Goal: Information Seeking & Learning: Learn about a topic

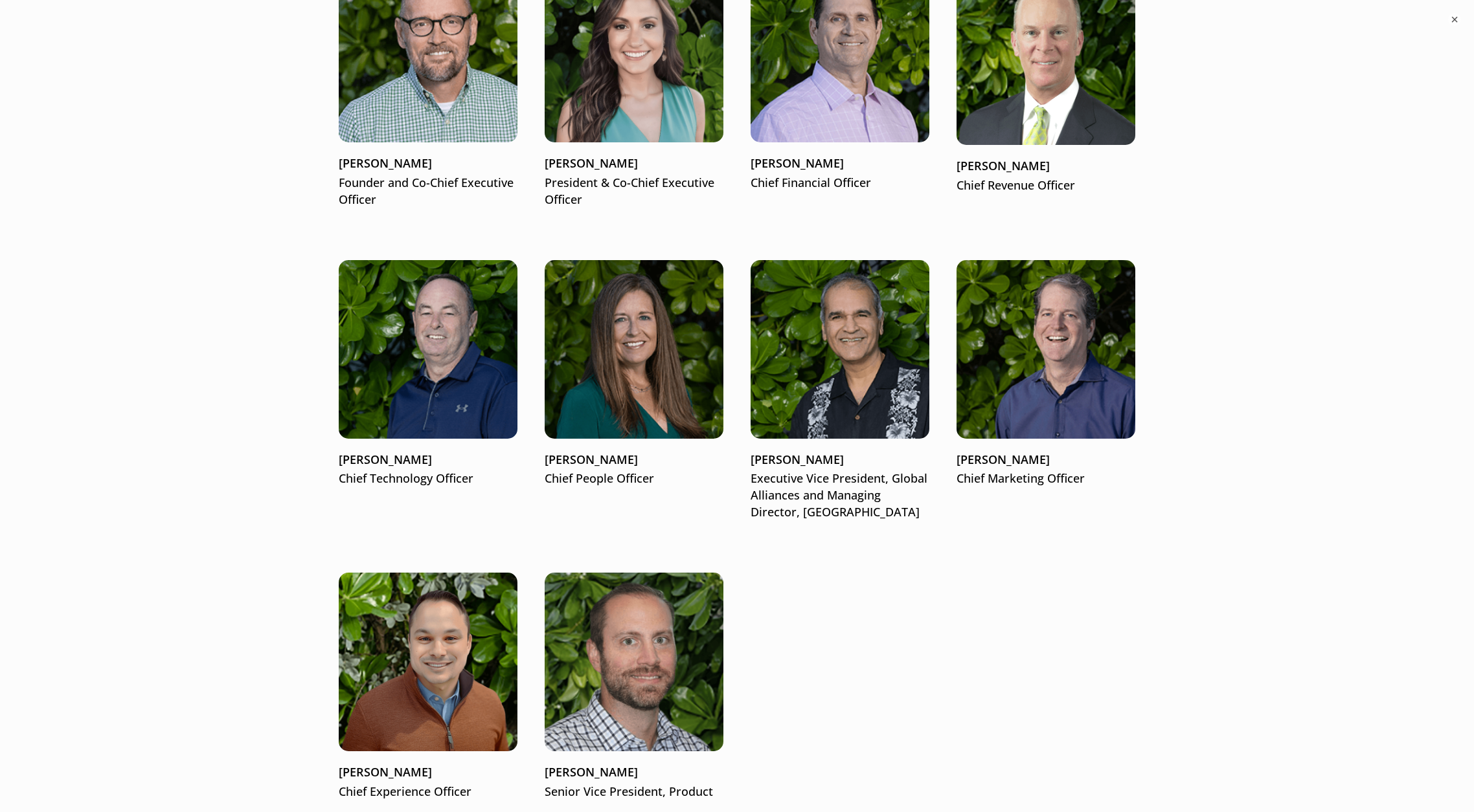
scroll to position [1803, 0]
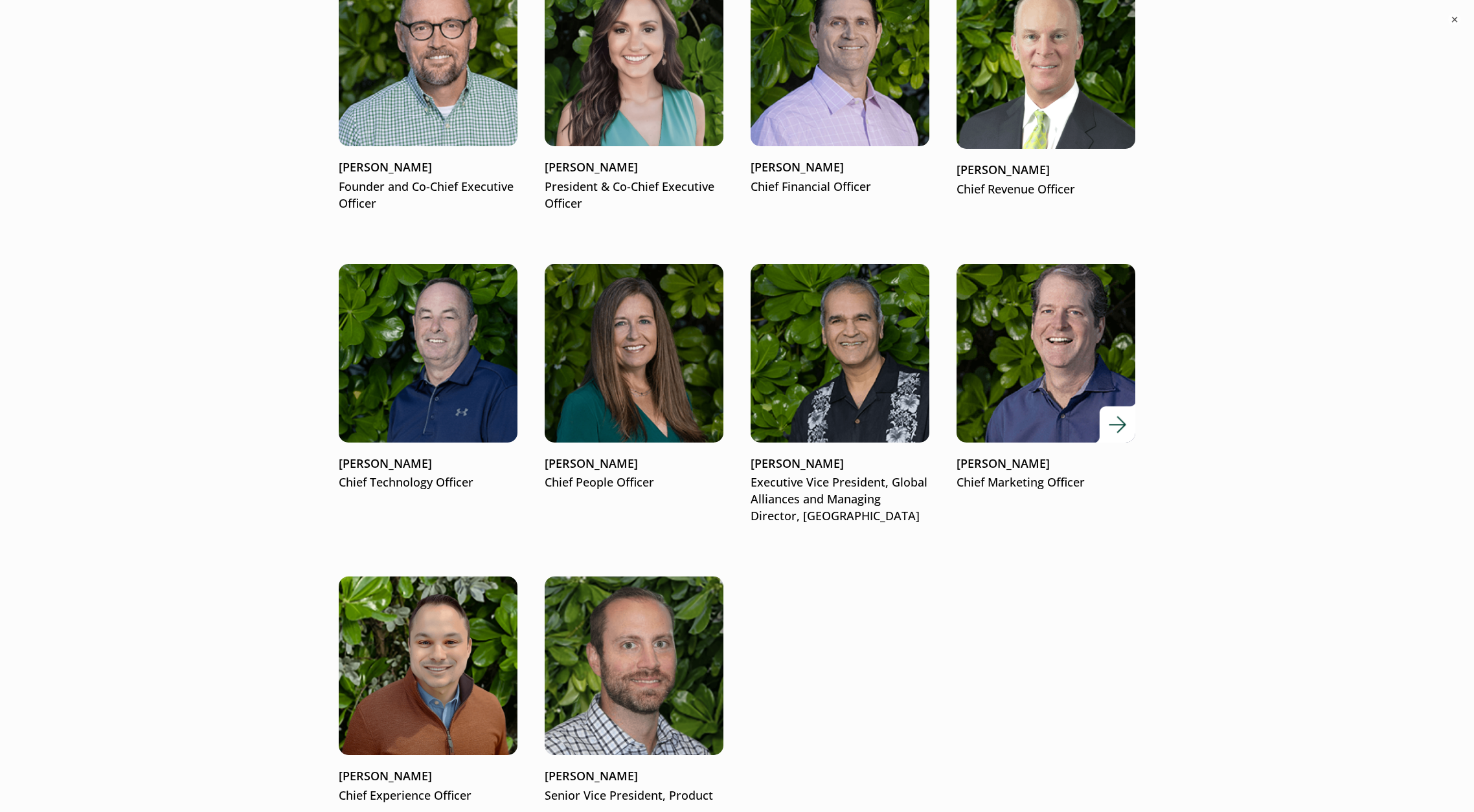
click at [818, 346] on p "[PERSON_NAME]" at bounding box center [1046, 464] width 179 height 16
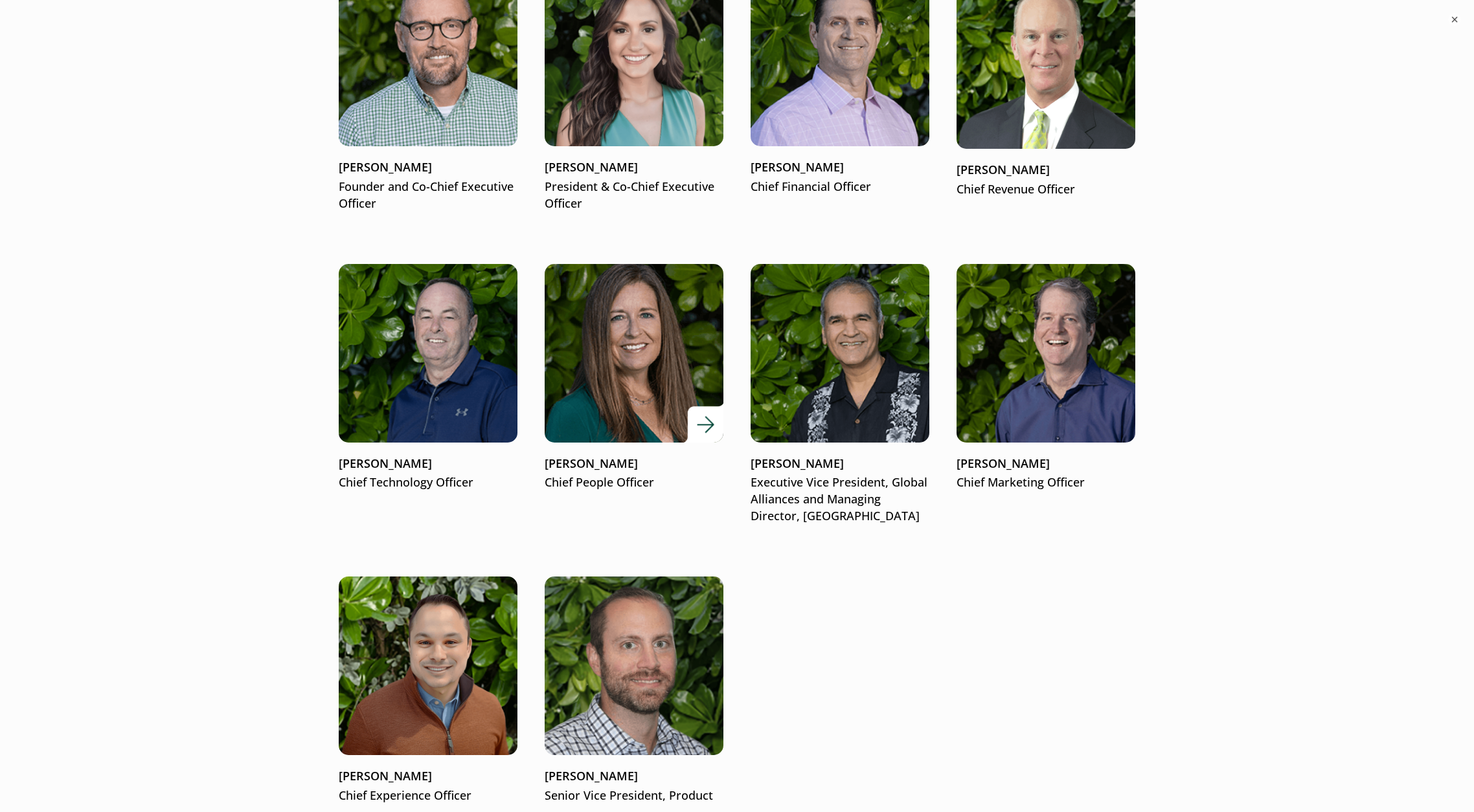
scroll to position [1932, 0]
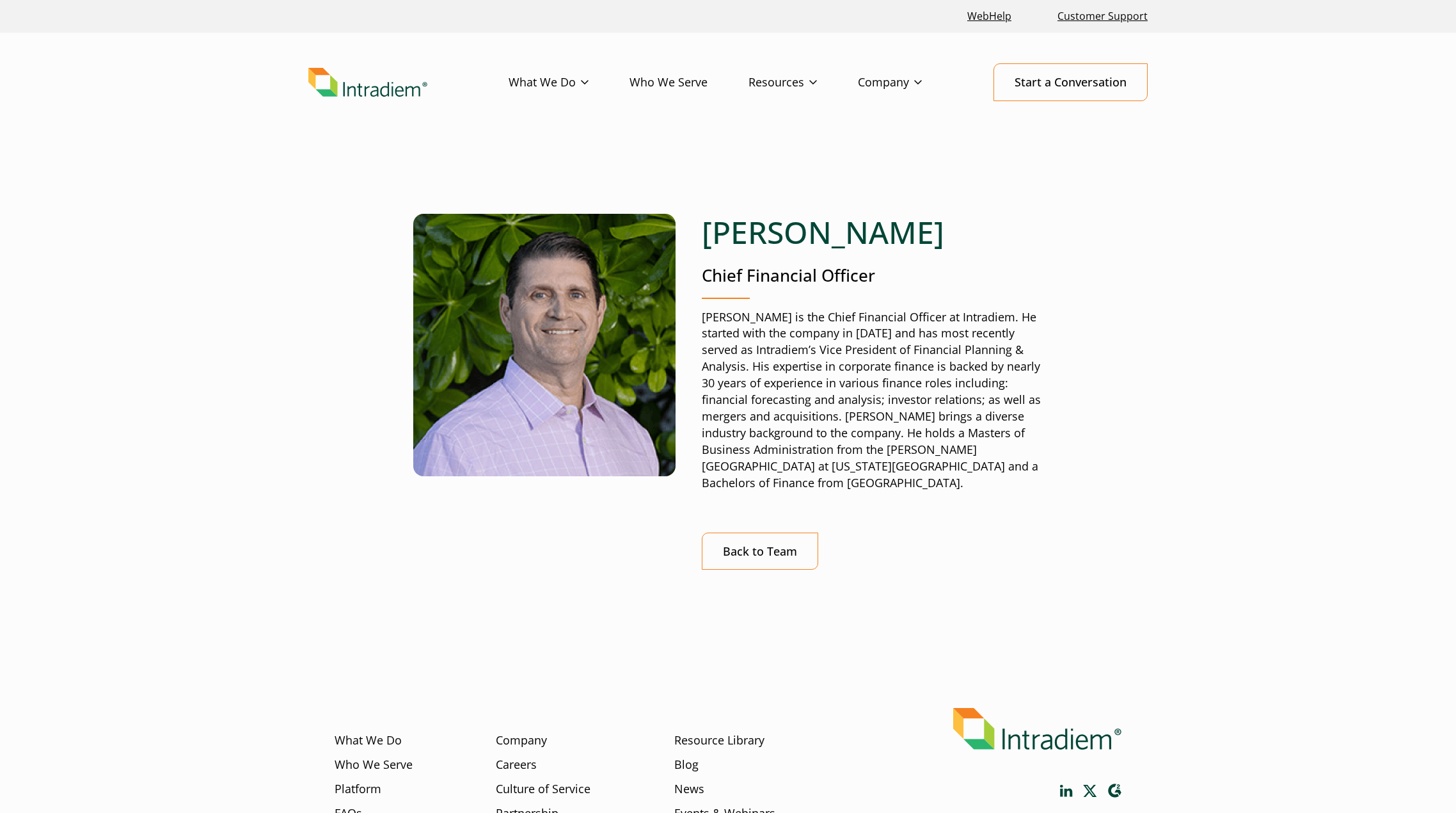
scroll to position [118, 0]
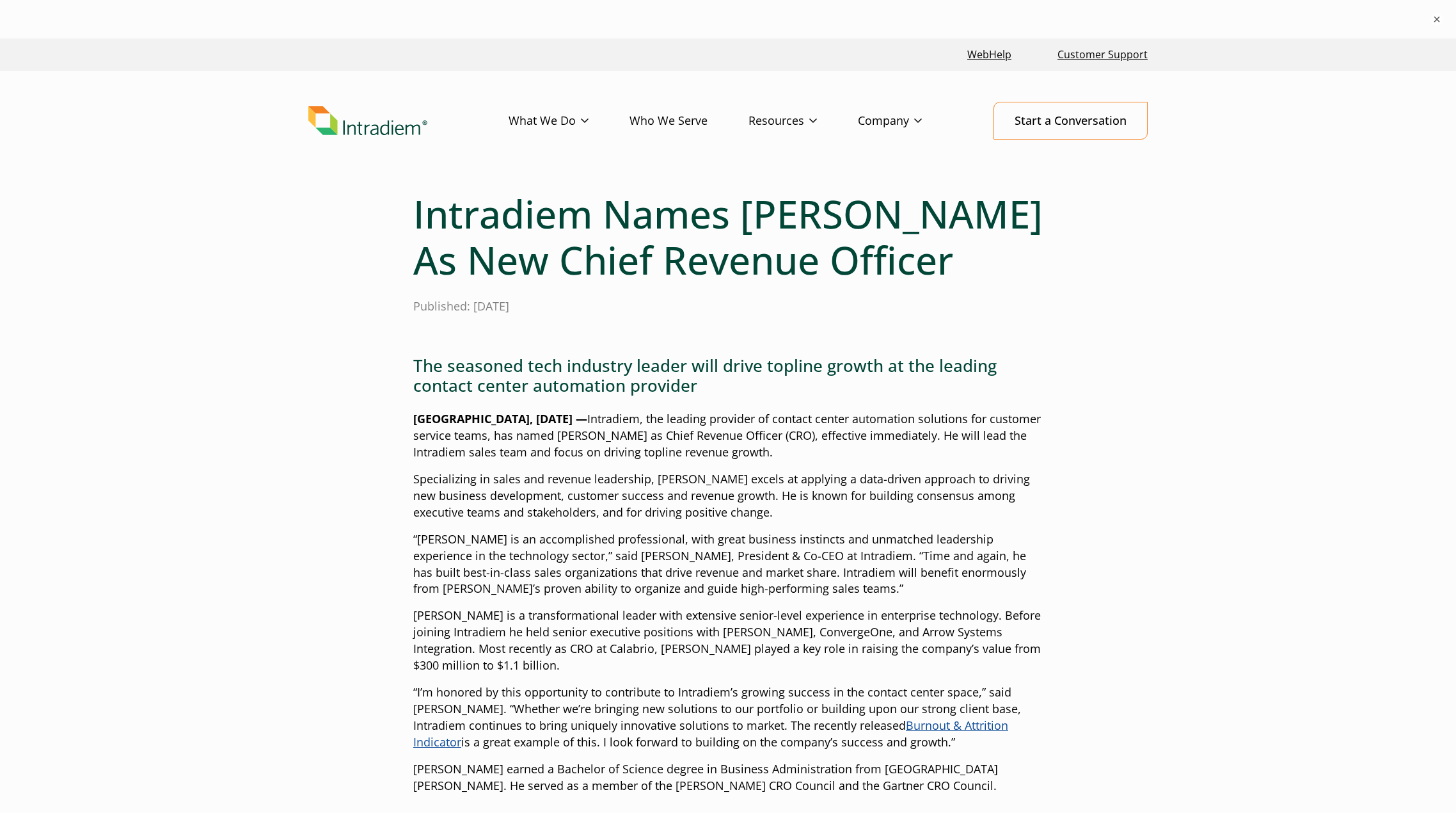
click at [1071, 377] on div "Intradiem Names [PERSON_NAME] As New Chief Revenue Officer Published: [DATE] Th…" at bounding box center [728, 799] width 921 height 1218
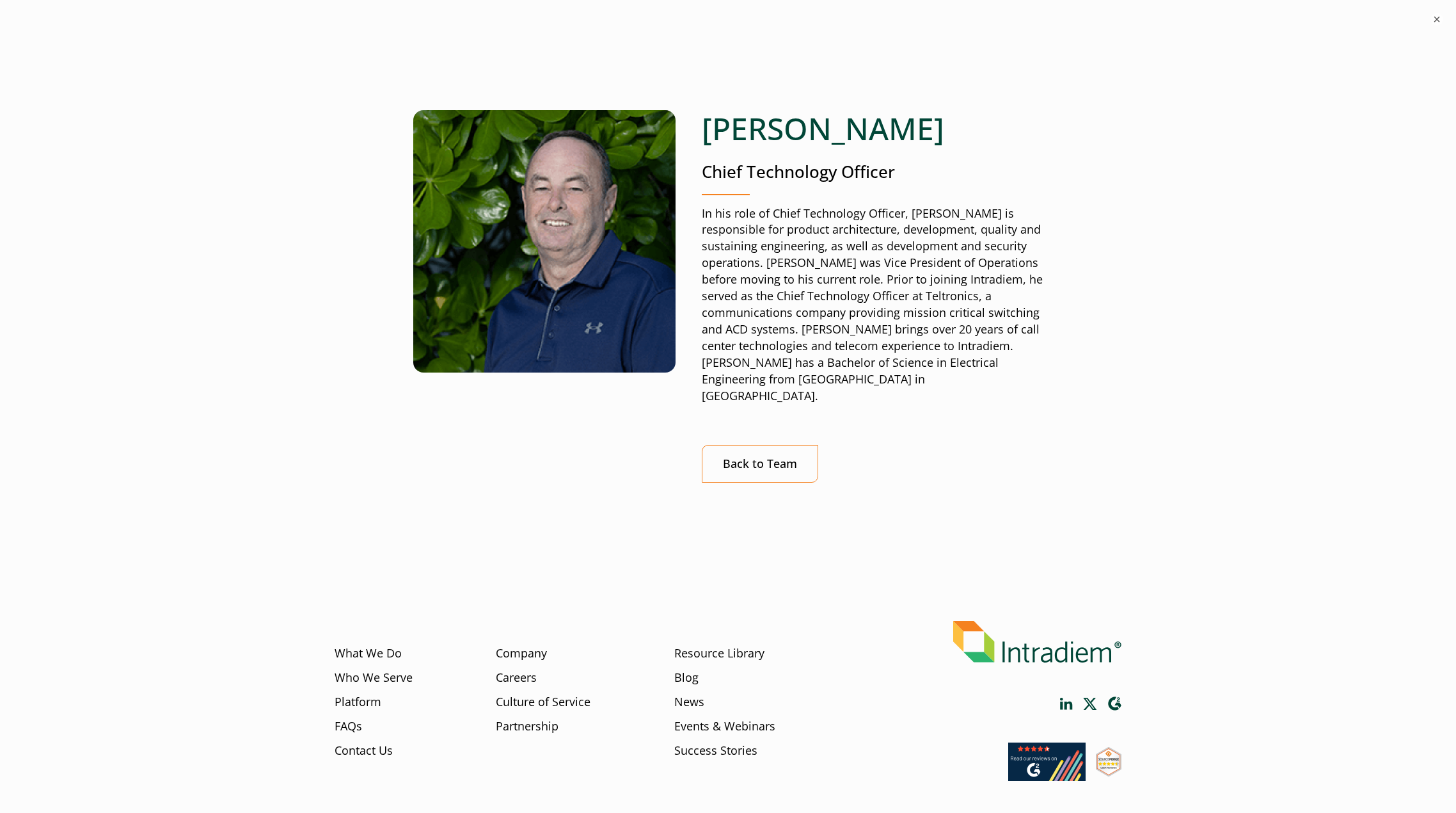
scroll to position [156, 0]
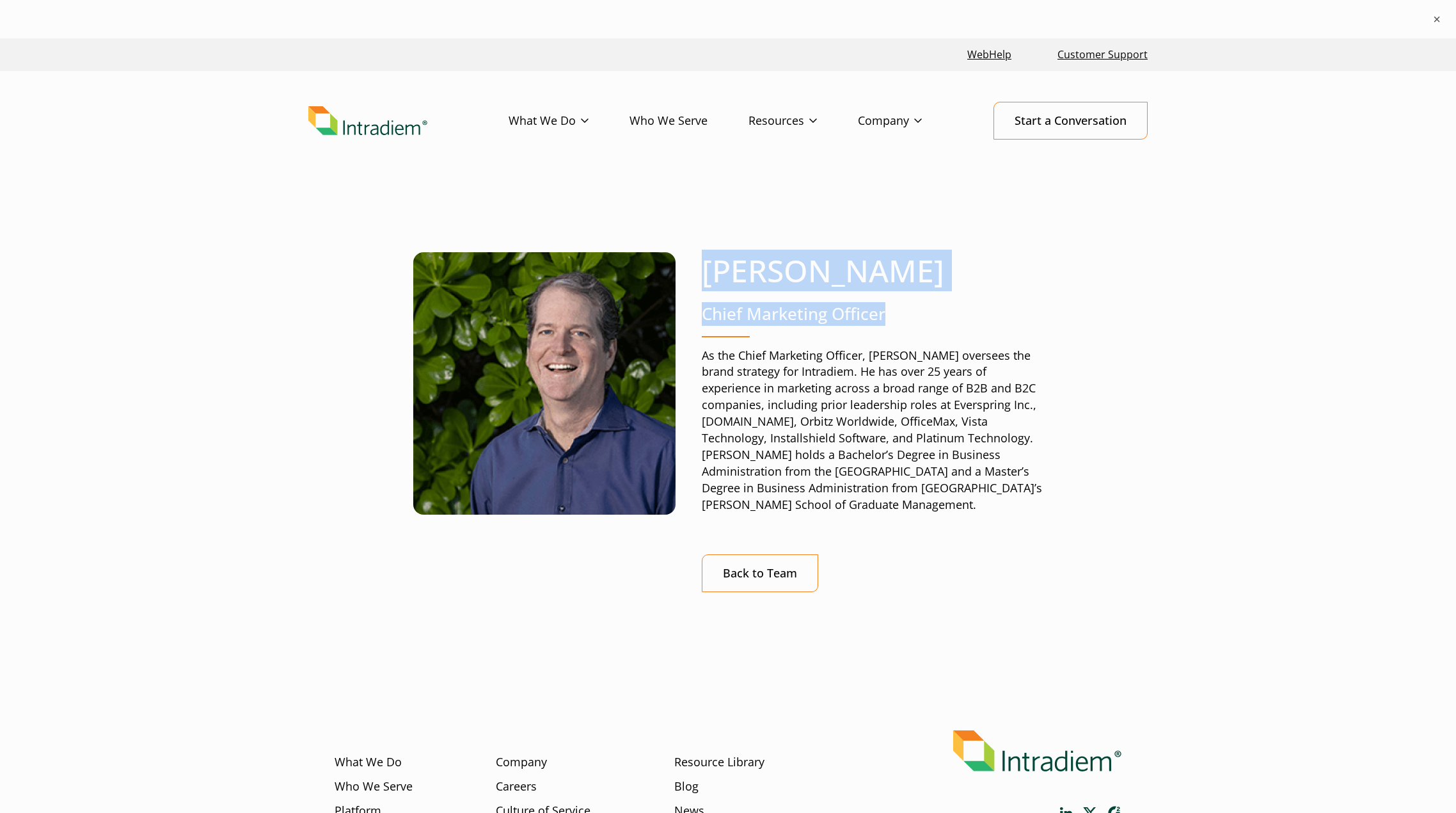
drag, startPoint x: 904, startPoint y: 323, endPoint x: 694, endPoint y: 259, distance: 219.5
click at [694, 259] on div "Tom Russell Chief Marketing Officer As the Chief Marketing Officer, Tom oversee…" at bounding box center [728, 452] width 839 height 524
copy div "Tom Russell Chief Marketing Officer"
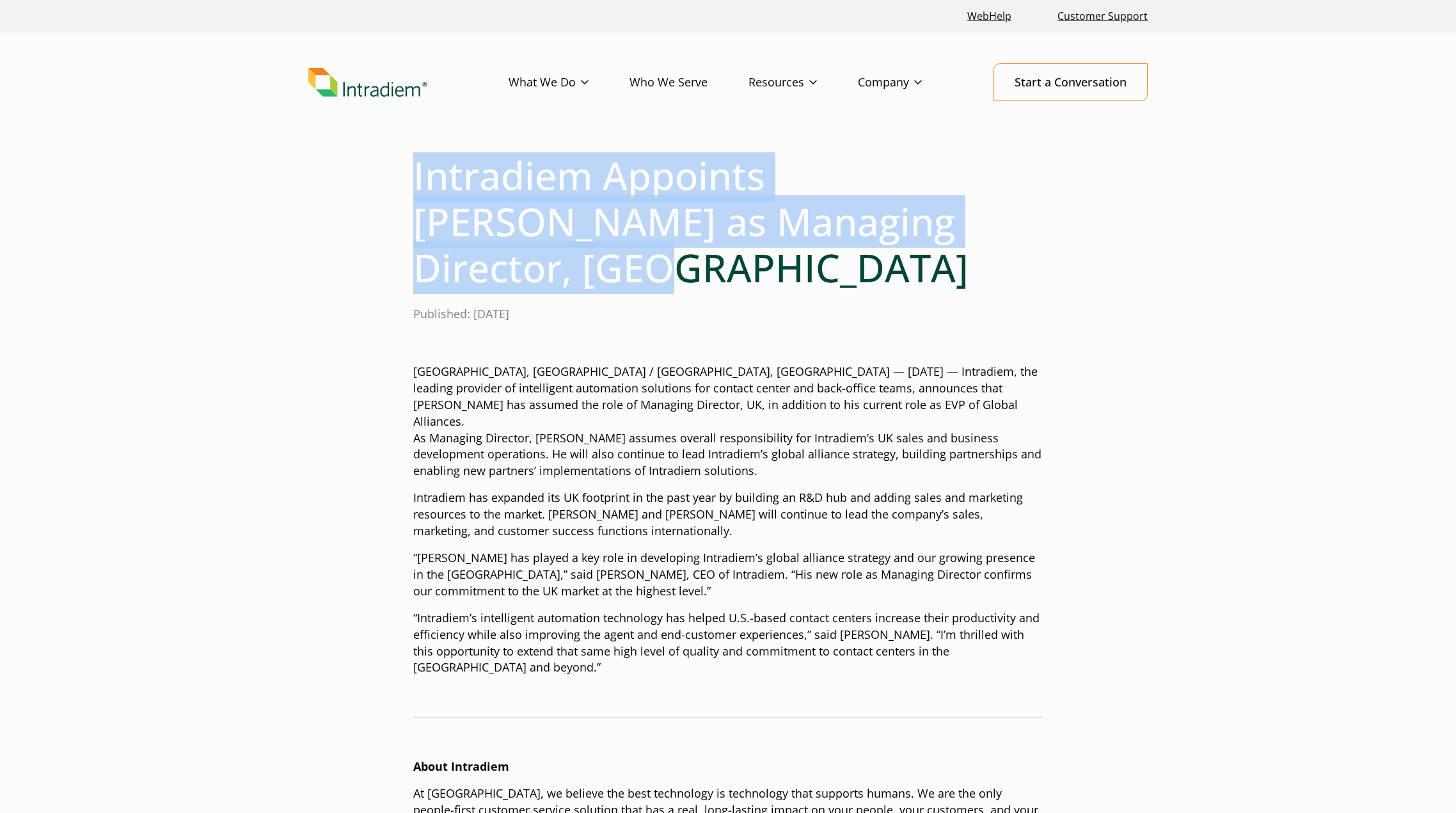
drag, startPoint x: 413, startPoint y: 180, endPoint x: 466, endPoint y: 263, distance: 98.5
click at [466, 263] on div "Intradiem Appoints Haresh Gangwani as Managing Director, UK Published: October …" at bounding box center [728, 722] width 921 height 1139
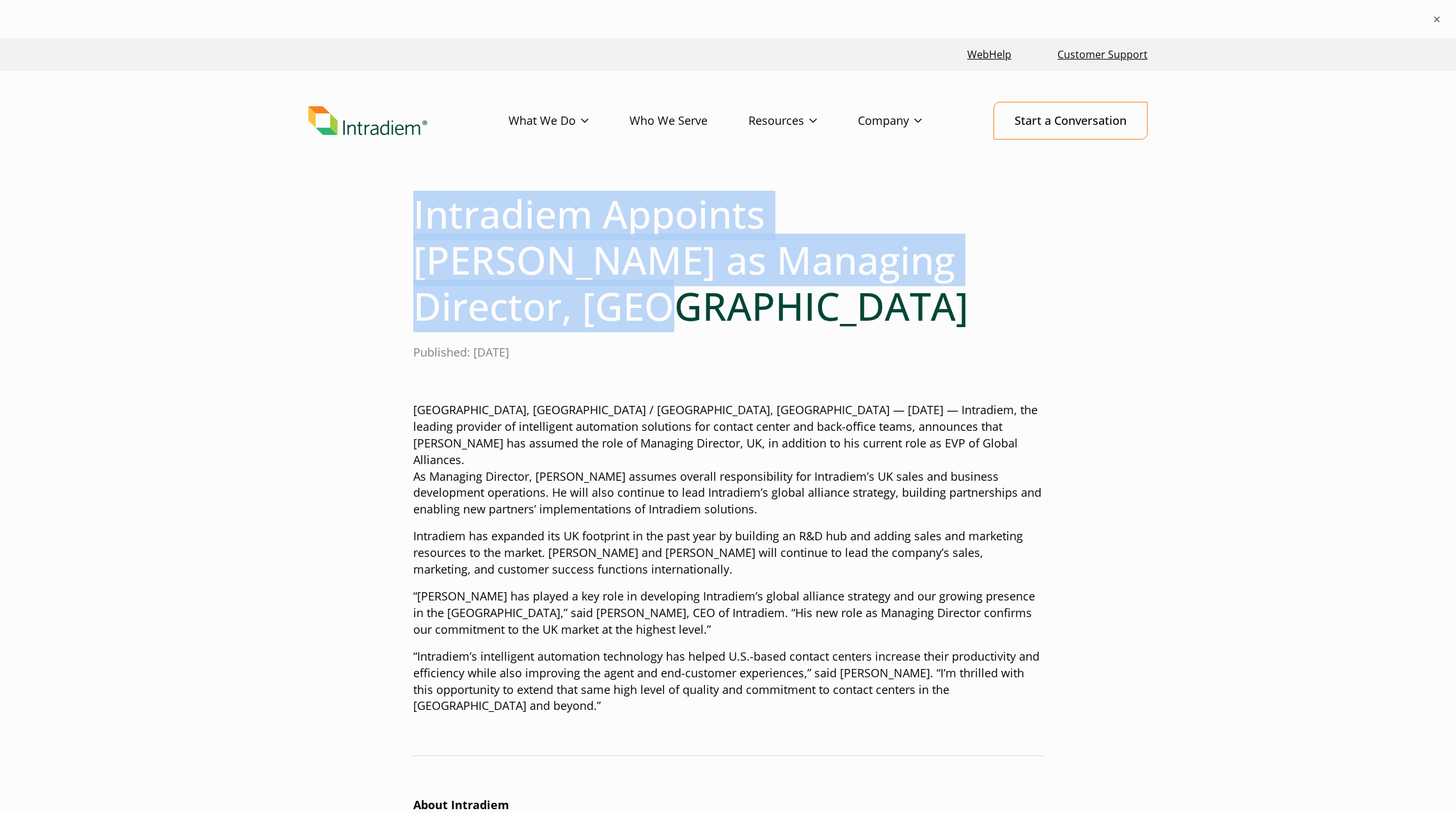
copy h1 "Intradiem Appoints Haresh Gangwani as Managing Director, UK"
